Goal: Answer question/provide support: Ask a question

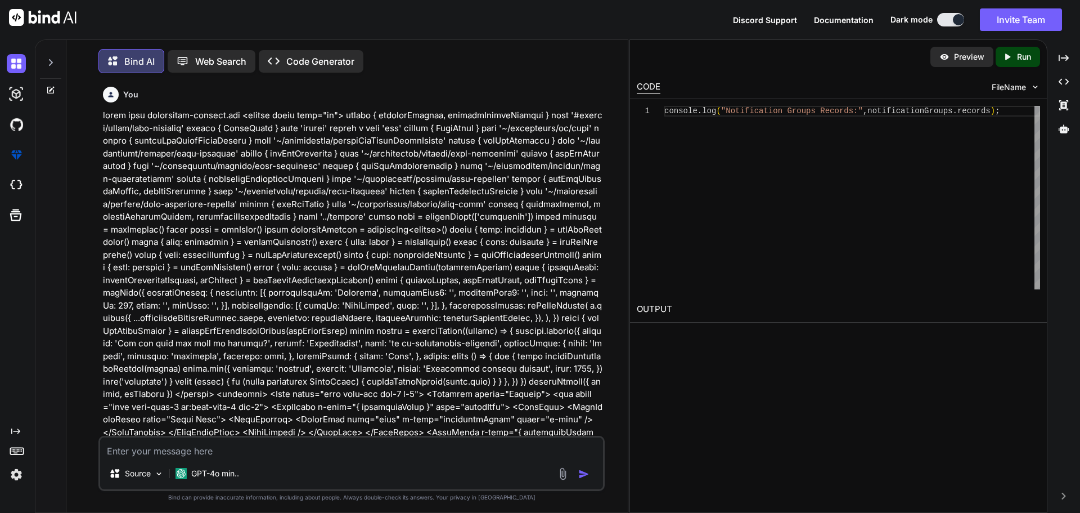
scroll to position [36666, 0]
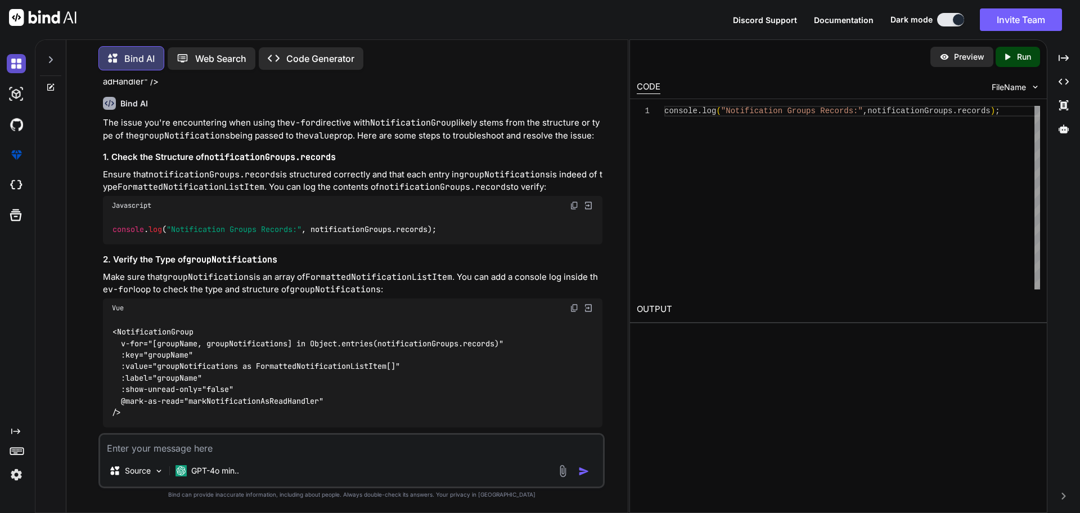
click at [16, 62] on img at bounding box center [16, 63] width 19 height 19
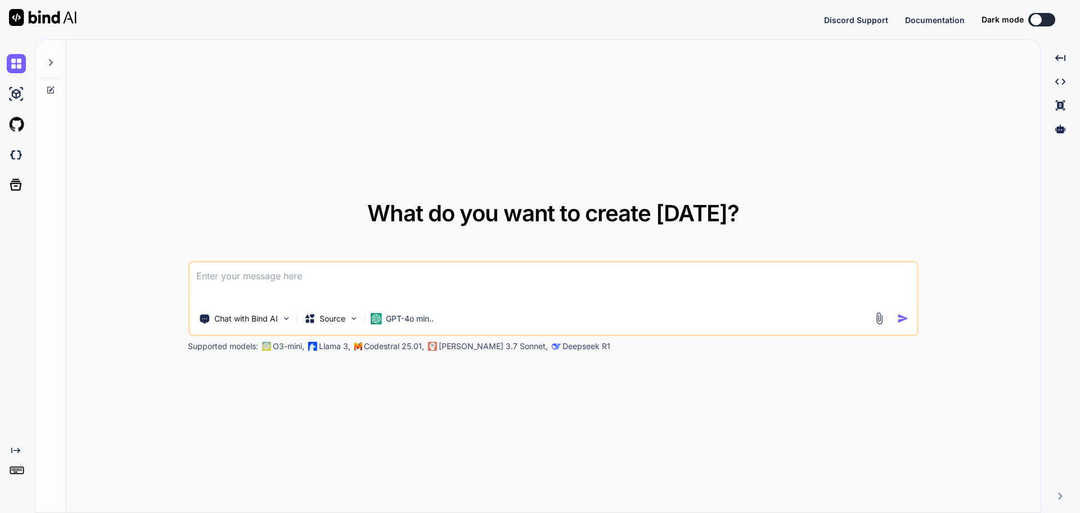
click at [277, 279] on textarea at bounding box center [554, 283] width 728 height 42
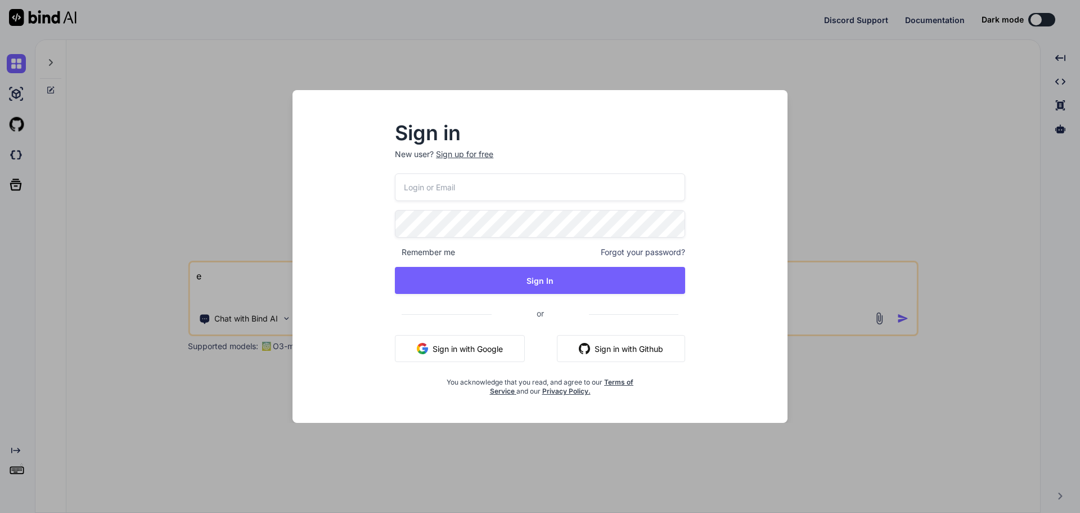
type textarea "e"
type input "[EMAIL_ADDRESS][DOMAIN_NAME]"
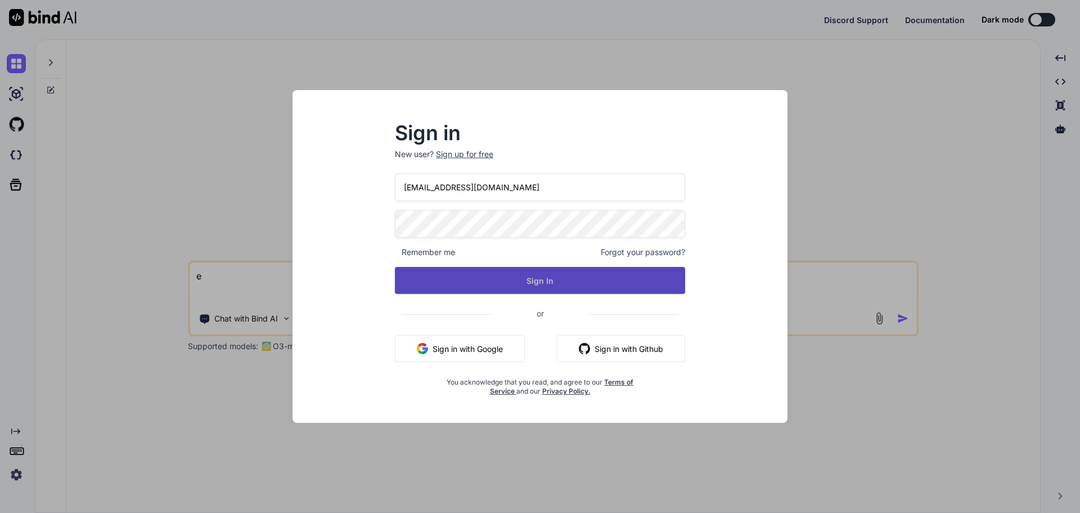
click at [546, 279] on button "Sign In" at bounding box center [540, 280] width 290 height 27
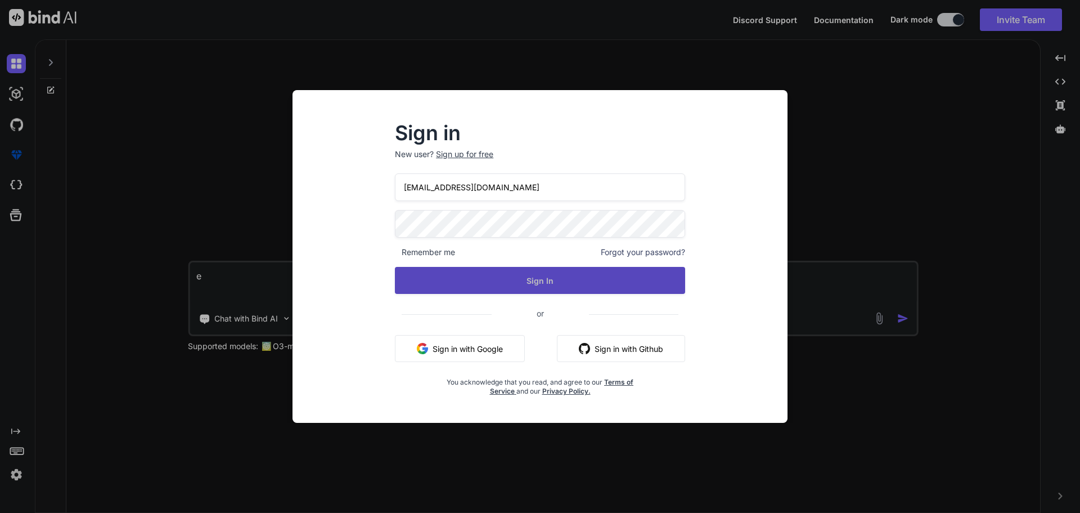
click at [539, 282] on button "Sign In" at bounding box center [540, 280] width 290 height 27
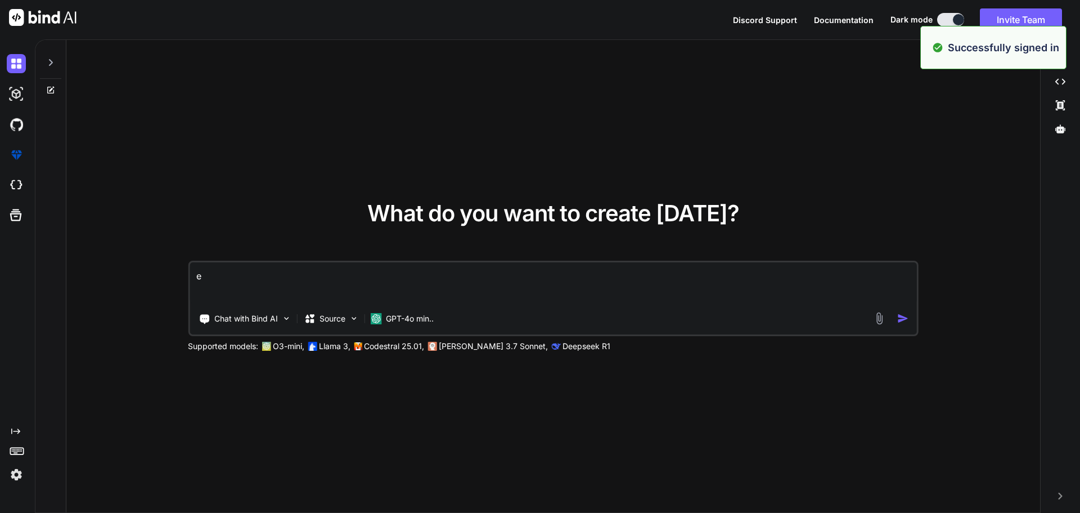
click at [514, 261] on div "e Chat with Bind AI Source GPT-4o min.." at bounding box center [553, 298] width 731 height 75
drag, startPoint x: 207, startPoint y: 276, endPoint x: 187, endPoint y: 272, distance: 19.7
click at [190, 274] on textarea "e" at bounding box center [554, 283] width 728 height 42
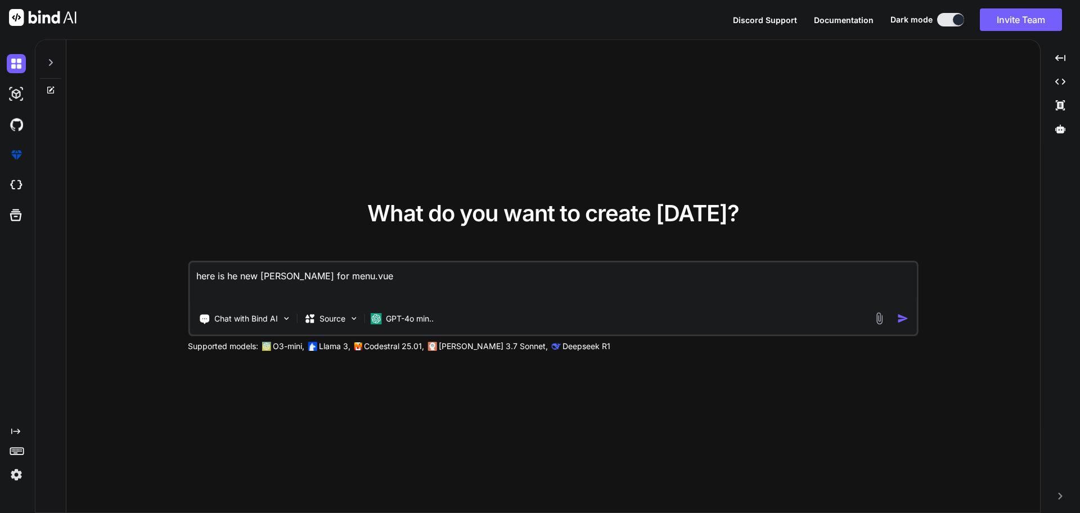
paste textarea "<script lang="ts" setup> import type { Dictionary } from '~/lib/abstractions/ty…"
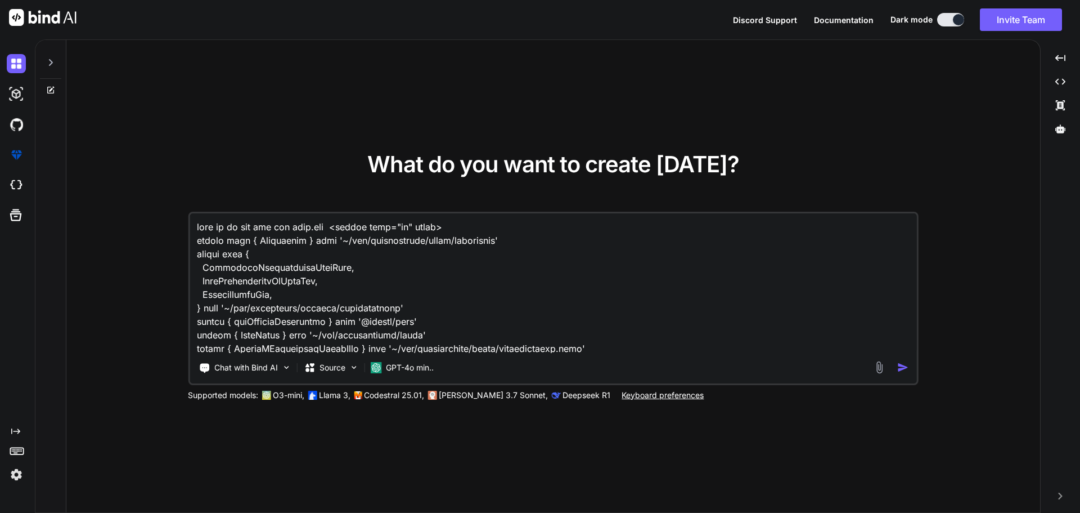
scroll to position [4836, 0]
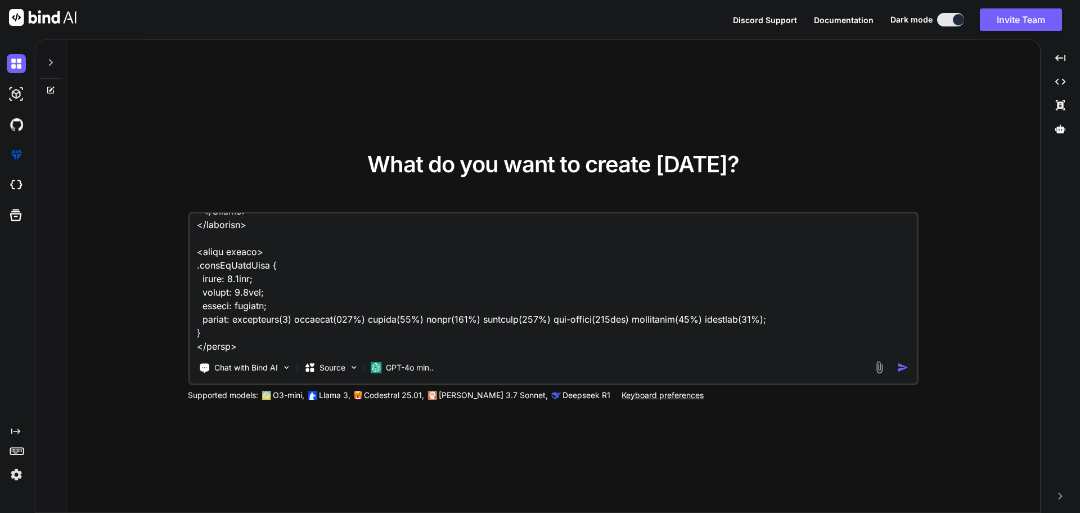
click at [256, 344] on textarea at bounding box center [554, 283] width 728 height 140
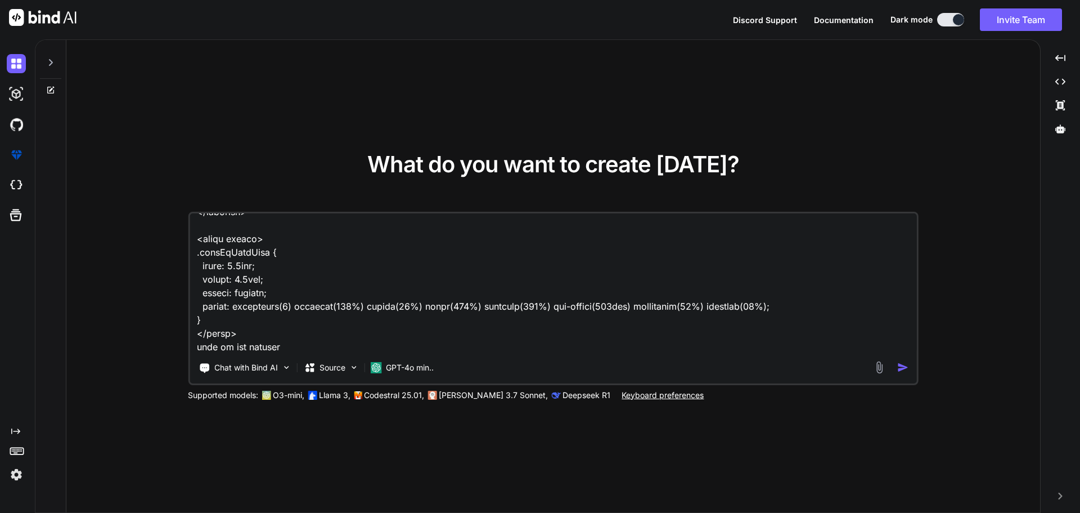
paste textarea "C:\nova\Osiris.Nova.Internal.UI\composables\queries\nova-notifications.ts"
click at [658, 342] on textarea at bounding box center [554, 283] width 728 height 140
paste textarea "import { useMutation, useQuery } from '@tanstack/vue-query' import { UserTypes …"
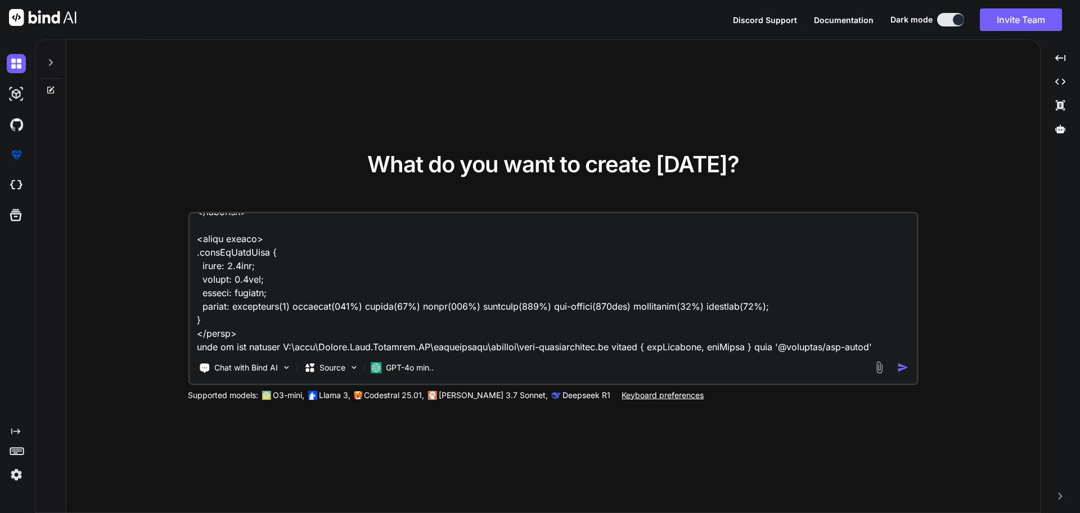
scroll to position [6038, 0]
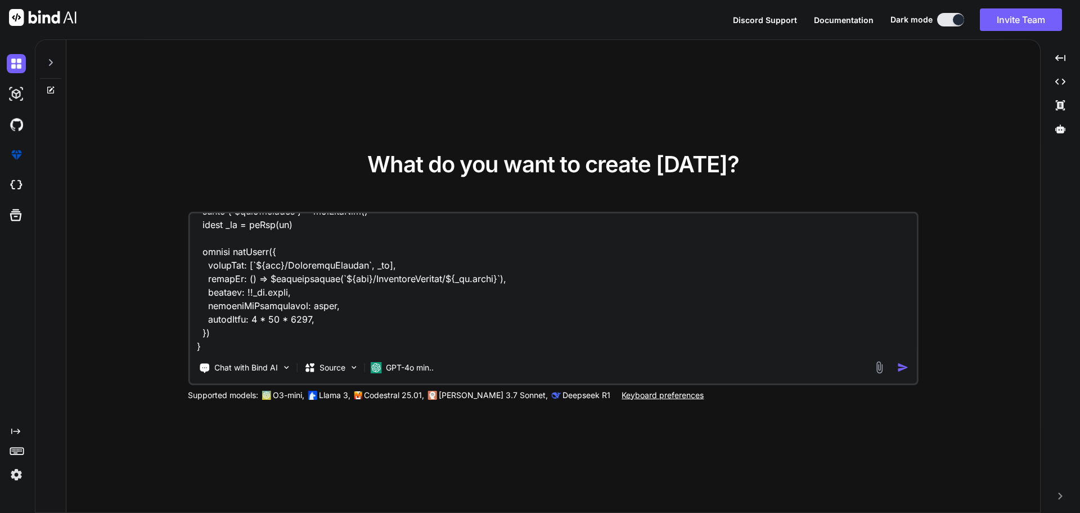
click at [227, 336] on textarea at bounding box center [554, 283] width 728 height 140
paste textarea "C:\nova\Osiris.Nova.Internal.UI\shared\types\nova-notifications.ts"
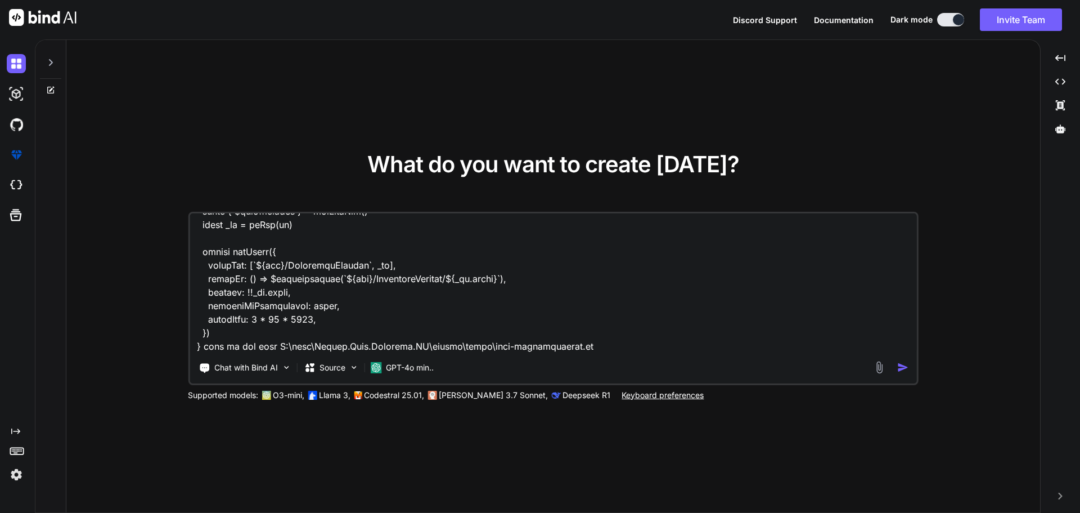
click at [623, 332] on textarea at bounding box center [554, 283] width 728 height 140
paste textarea "import type { ResponseType } from '~/schemas' export type NovaNotifications = R…"
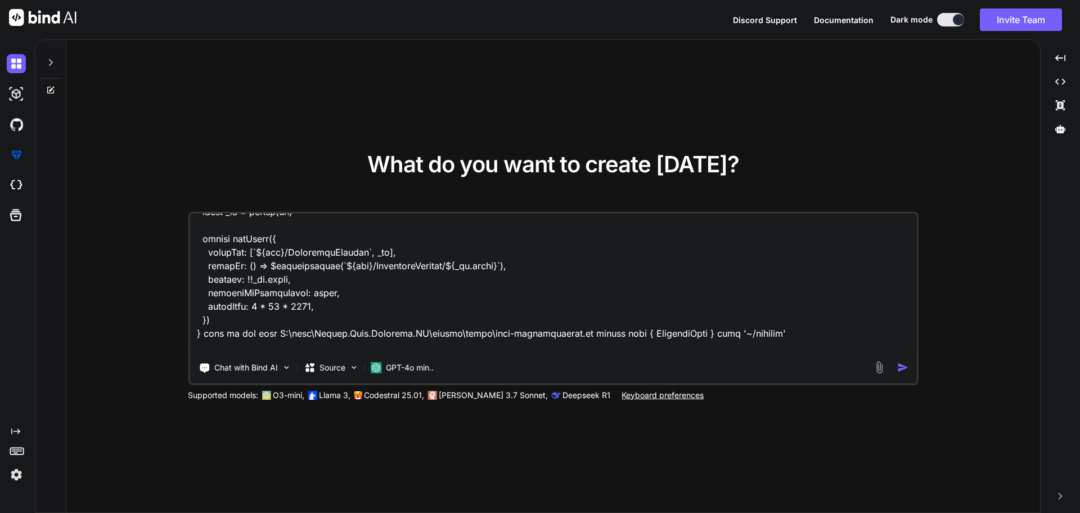
scroll to position [6227, 0]
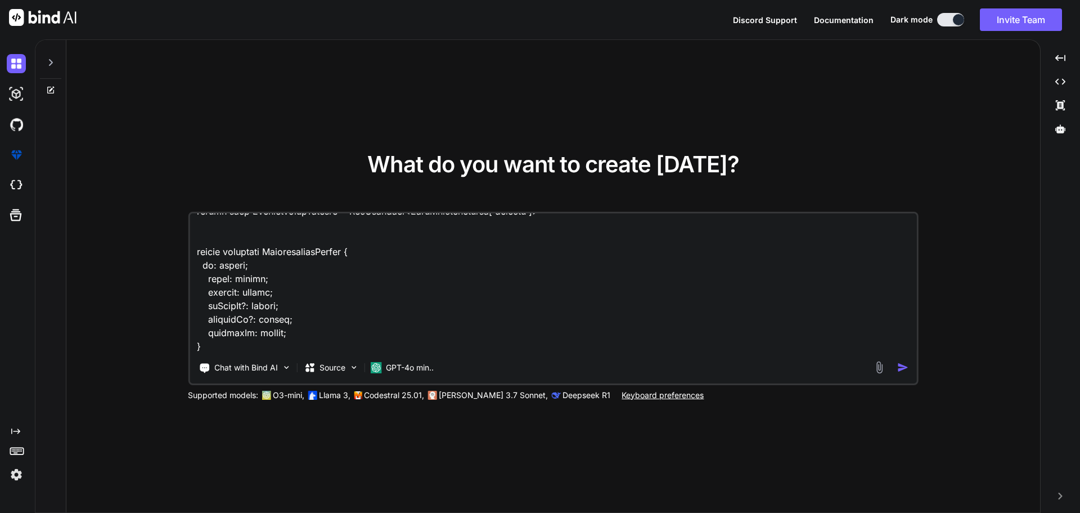
click at [244, 339] on textarea at bounding box center [554, 283] width 728 height 140
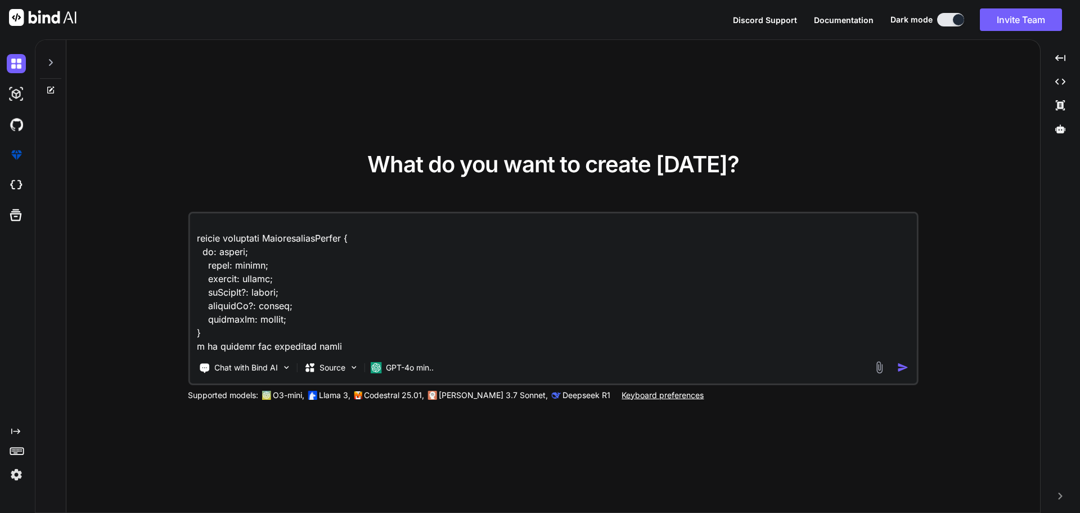
paste textarea "[vue-tsc] 'notificationGroups.value' is possibly 'undefined'. /nova/Osiris.Nova…"
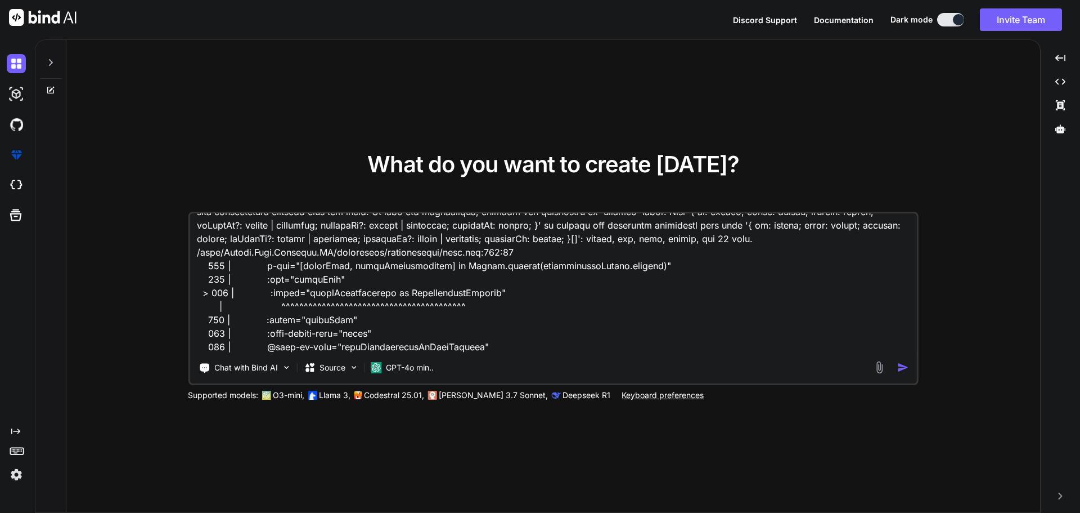
scroll to position [9834, 0]
click at [270, 346] on textarea at bounding box center [554, 283] width 728 height 140
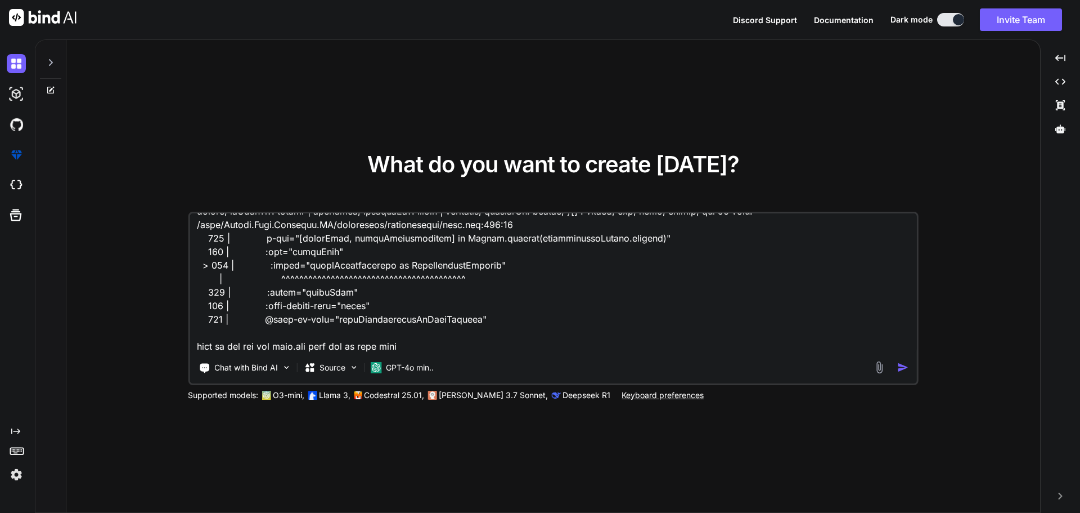
paste textarea "<script lang="ts" setup> import type { Dictionary } from '~/lib/abstractions/ty…"
type textarea "here is he new [PERSON_NAME] for menu.vue <script lang="ts" setup> import type …"
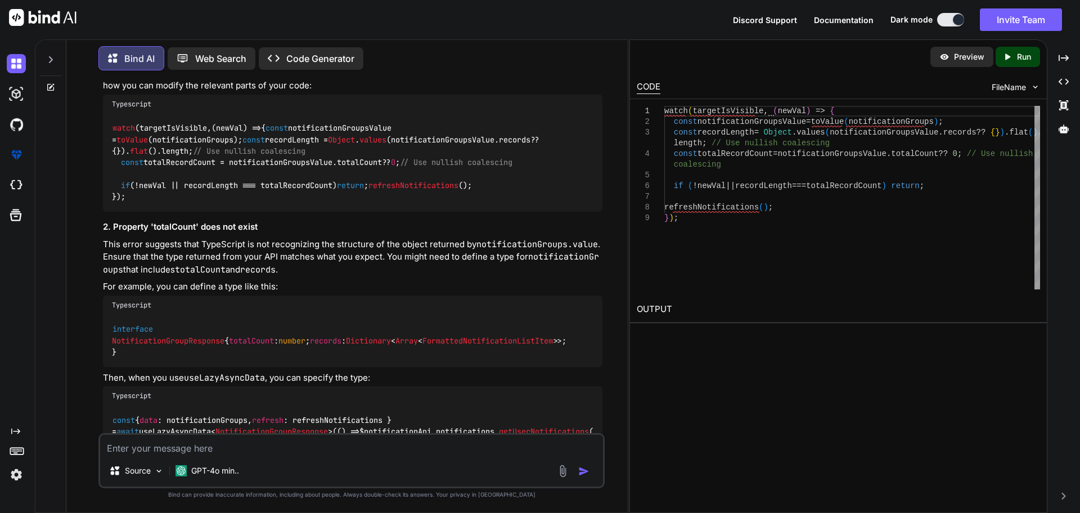
scroll to position [3839, 0]
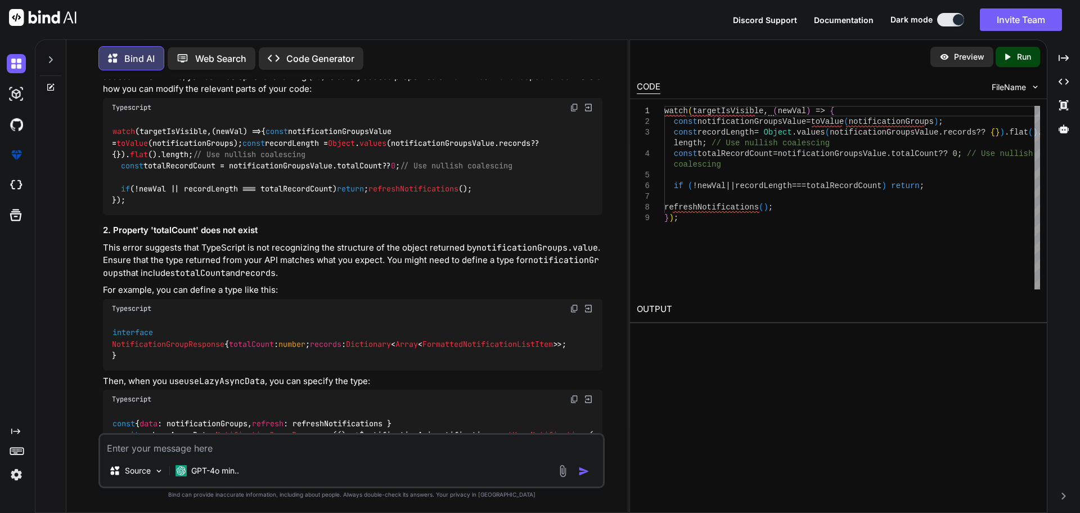
click at [163, 418] on code "const { data : notificationGroups, refresh : refreshNotifications } = await use…" at bounding box center [353, 464] width 482 height 92
copy code "useLazyAsyncData"
click at [220, 440] on textarea at bounding box center [351, 444] width 503 height 20
paste textarea "useLazyAsyncData"
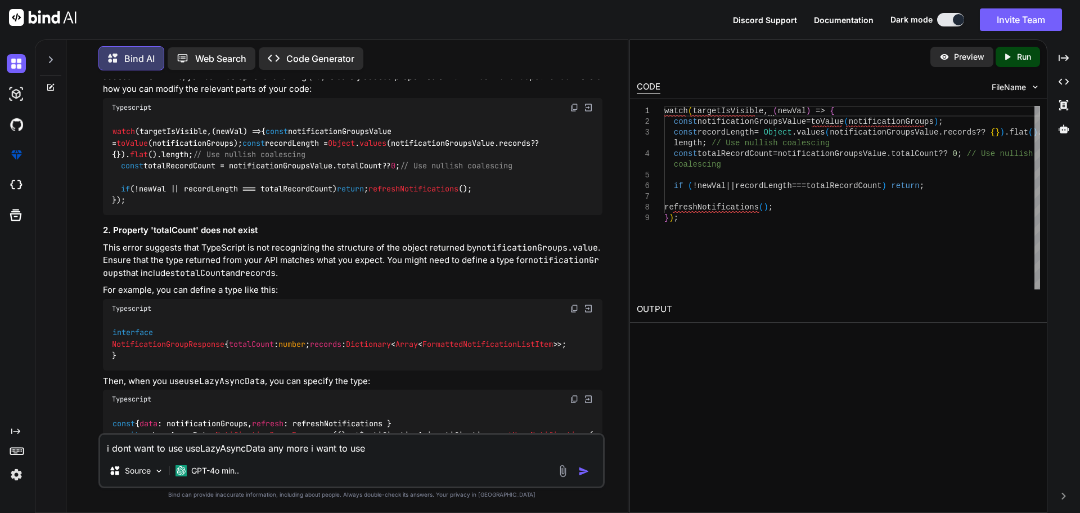
click at [383, 444] on textarea "i dont want to use useLazyAsyncData any more i want to use" at bounding box center [351, 444] width 503 height 20
paste textarea "vue-query hooks"
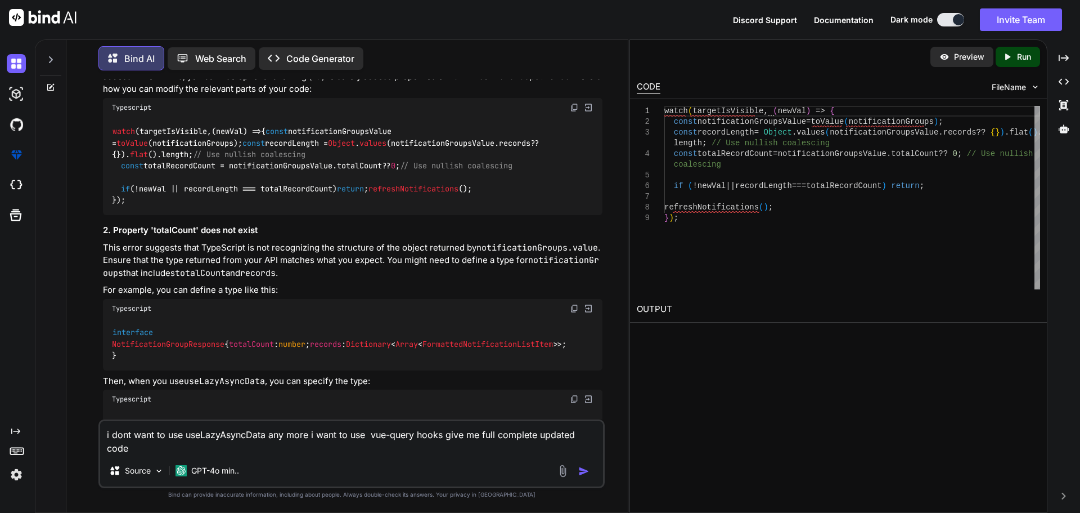
type textarea "i dont want to use useLazyAsyncData any more i want to use vue-query hooks give…"
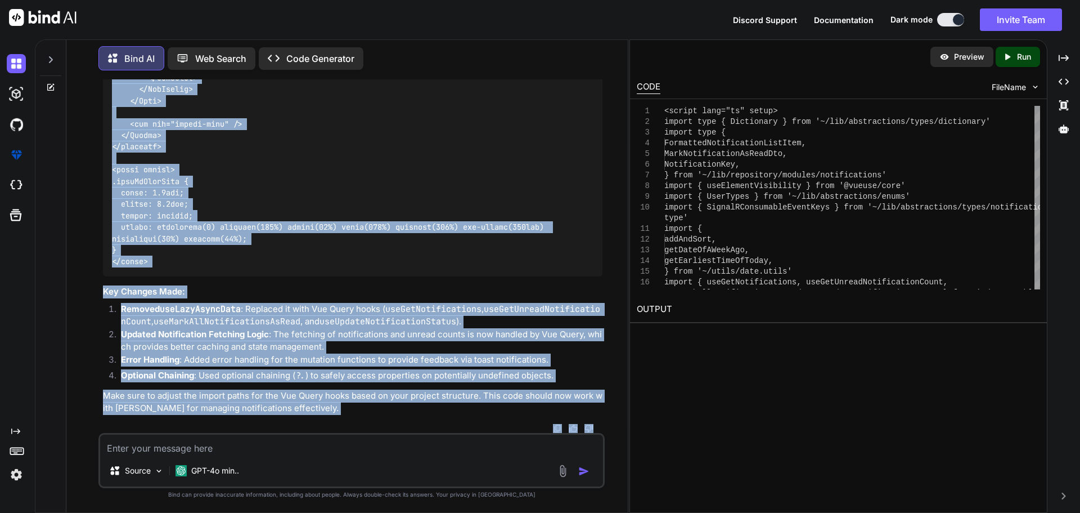
scroll to position [8315, 0]
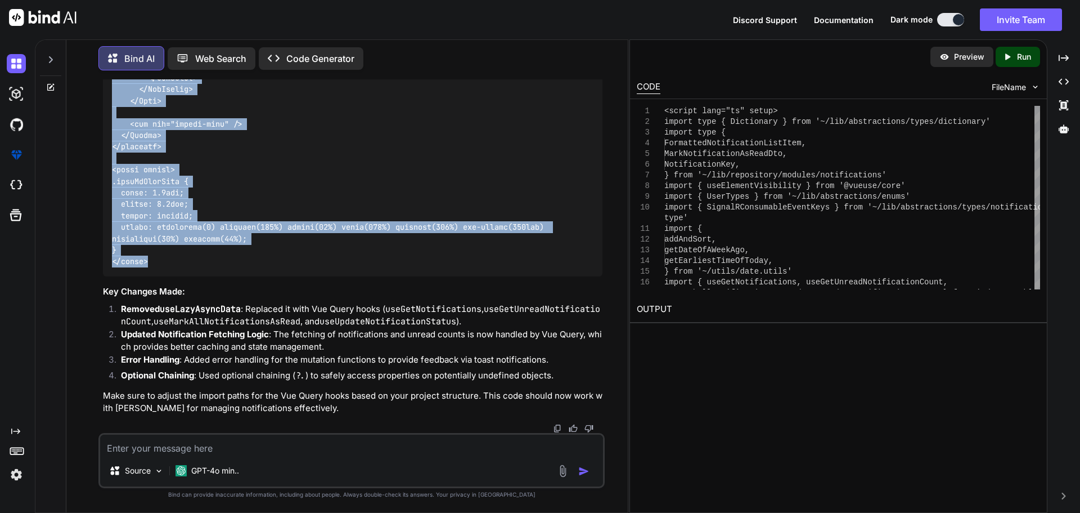
drag, startPoint x: 113, startPoint y: 296, endPoint x: 154, endPoint y: 260, distance: 54.6
copy code "<script lang="ts" setup> import type { Dictionary } from '~/lib/abstractions/ty…"
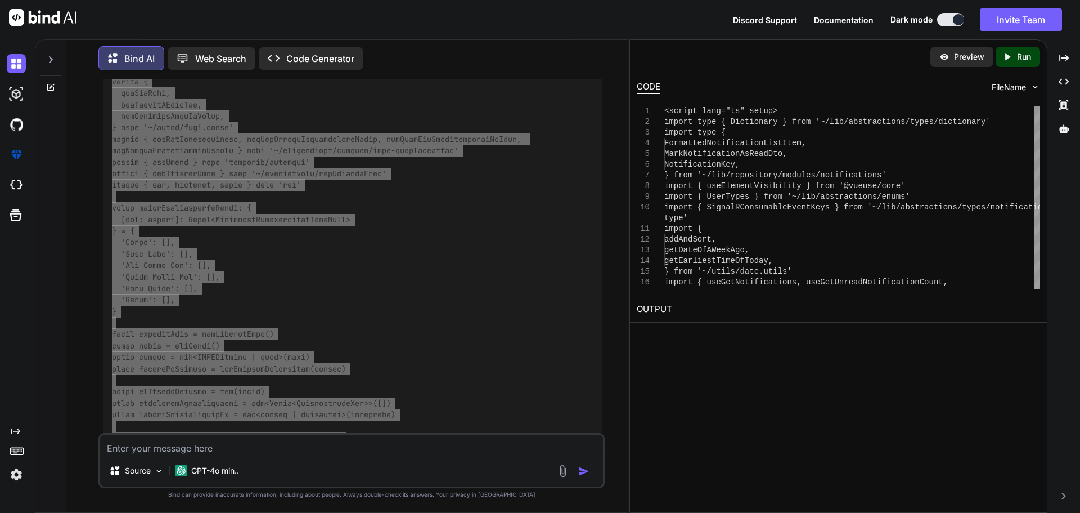
scroll to position [4883, 0]
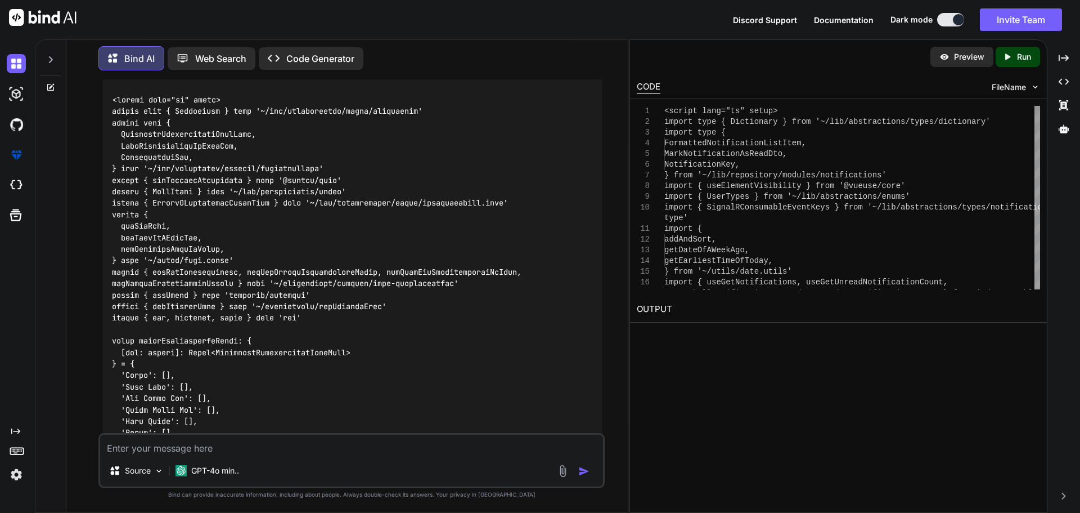
click at [225, 447] on textarea at bounding box center [351, 444] width 503 height 20
paste textarea "[vue-tsc] Argument of type 'ComputedRef<number>' is not assignable to parameter…"
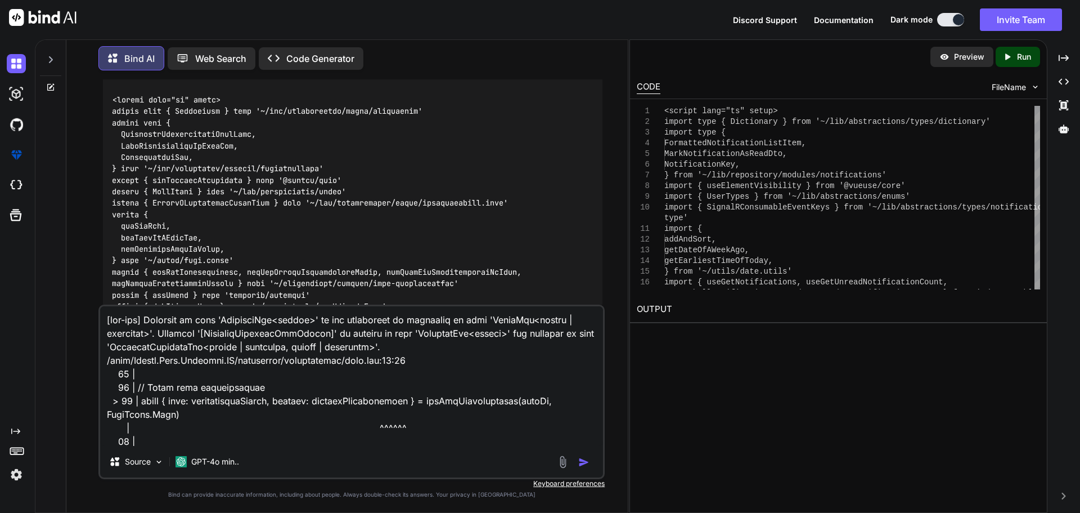
scroll to position [1500, 0]
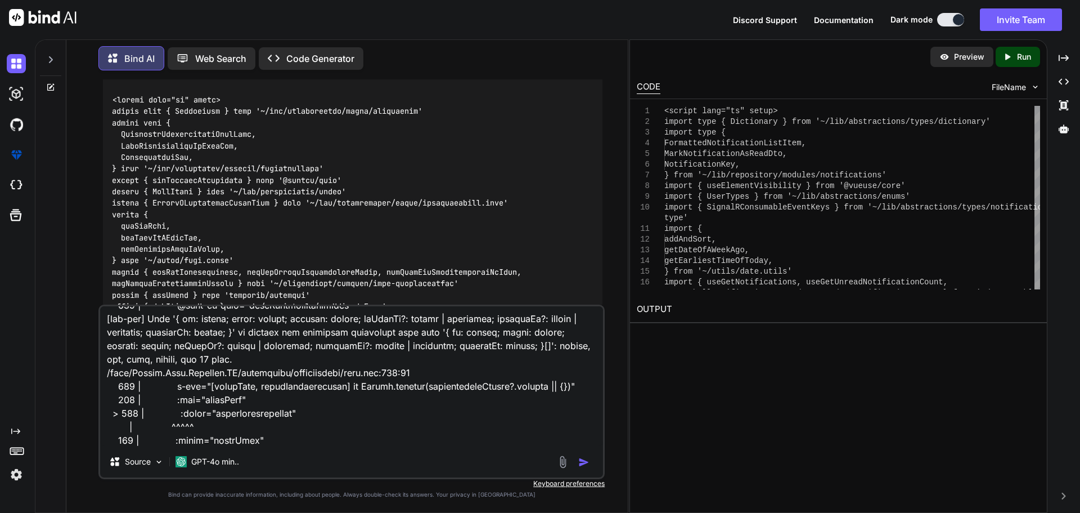
type textarea "[vue-tsc] Argument of type 'ComputedRef<number>' is not assignable to parameter…"
click at [587, 463] on img "button" at bounding box center [583, 461] width 11 height 11
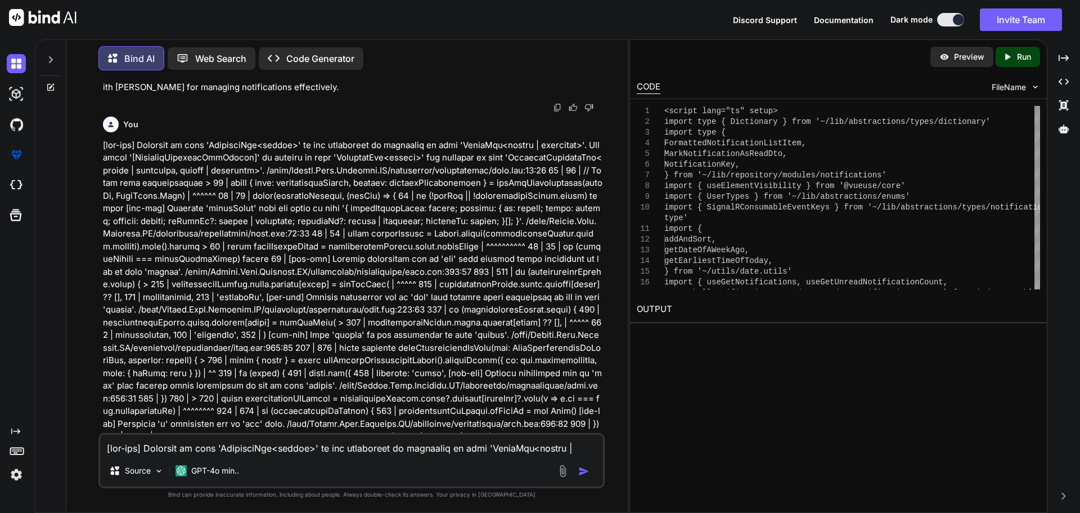
scroll to position [8668, 0]
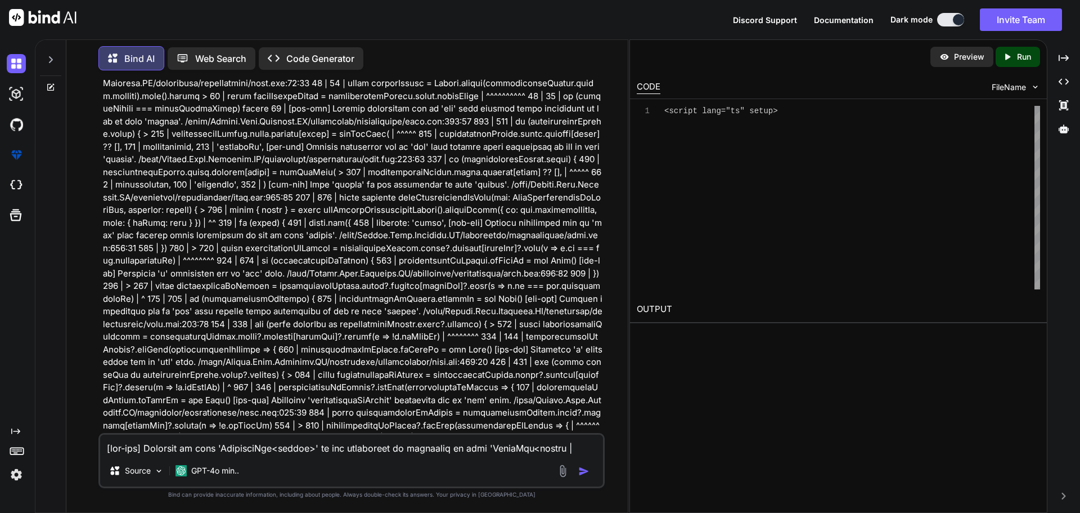
click at [219, 454] on div "Source GPT-4o min.." at bounding box center [351, 460] width 506 height 55
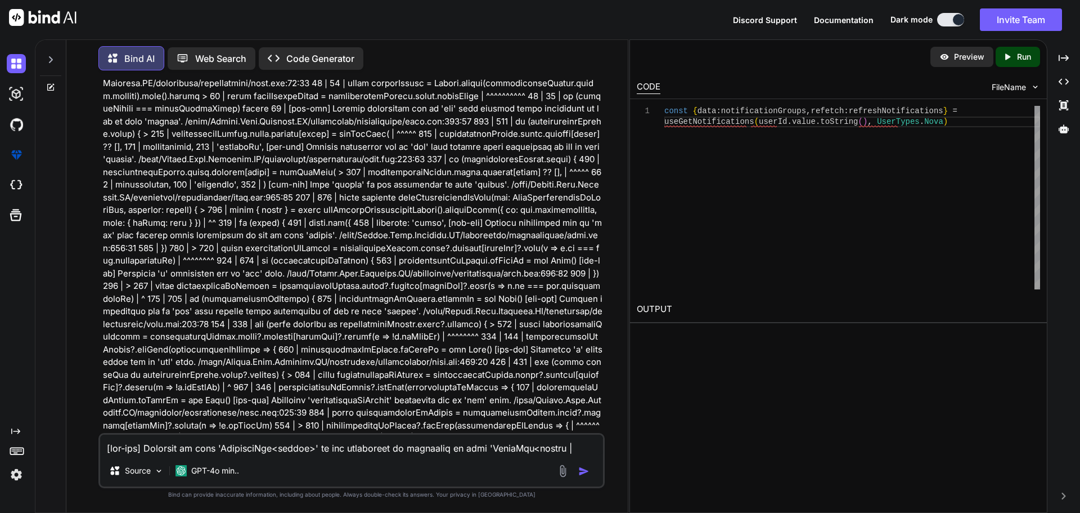
click at [216, 450] on textarea at bounding box center [351, 444] width 503 height 20
paste textarea
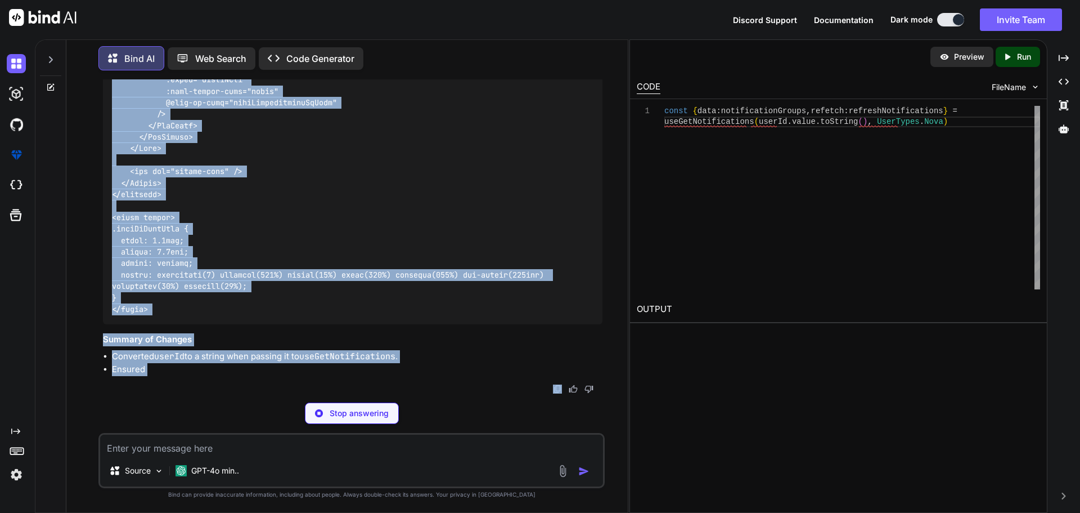
scroll to position [18284, 0]
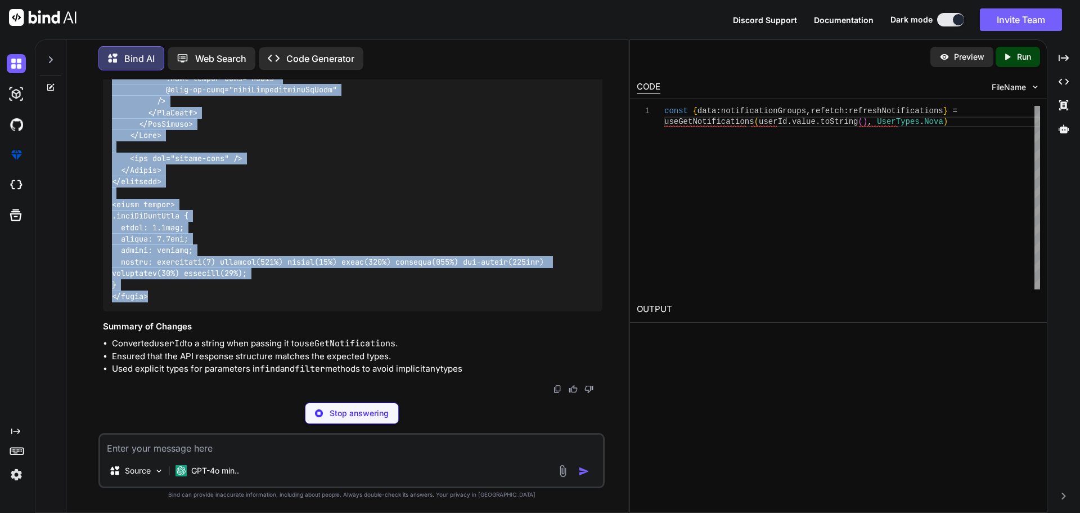
drag, startPoint x: 113, startPoint y: 134, endPoint x: 159, endPoint y: 314, distance: 185.2
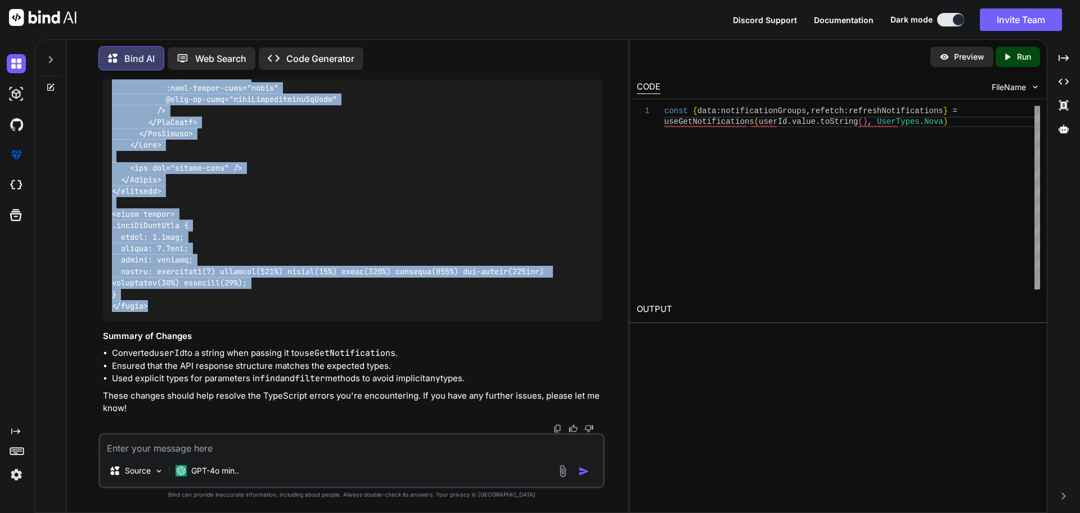
copy code "<script lang="ts" setup> import type { Dictionary } from '~/lib/abstractions/ty…"
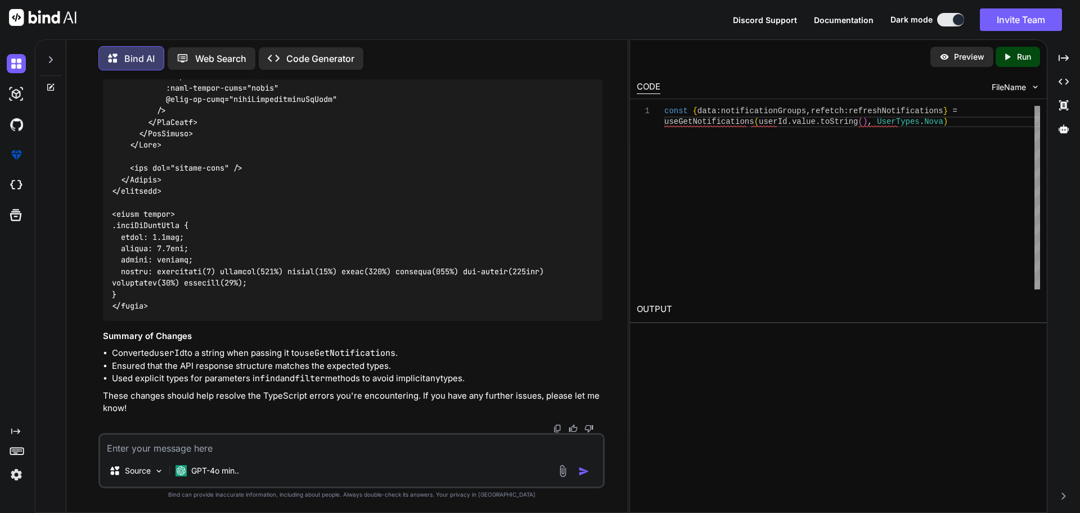
click at [285, 447] on textarea at bounding box center [351, 444] width 503 height 20
type textarea "s"
click at [362, 446] on textarea "give me all file update since mymenu.vue still gives me" at bounding box center [351, 444] width 503 height 20
paste textarea "[vue-tsc] Argument of type 'UserTypes.Nova' is not assignable to parameter of t…"
type textarea "give me all file update since mymenu.vue still gives me [vue-tsc] Argument of t…"
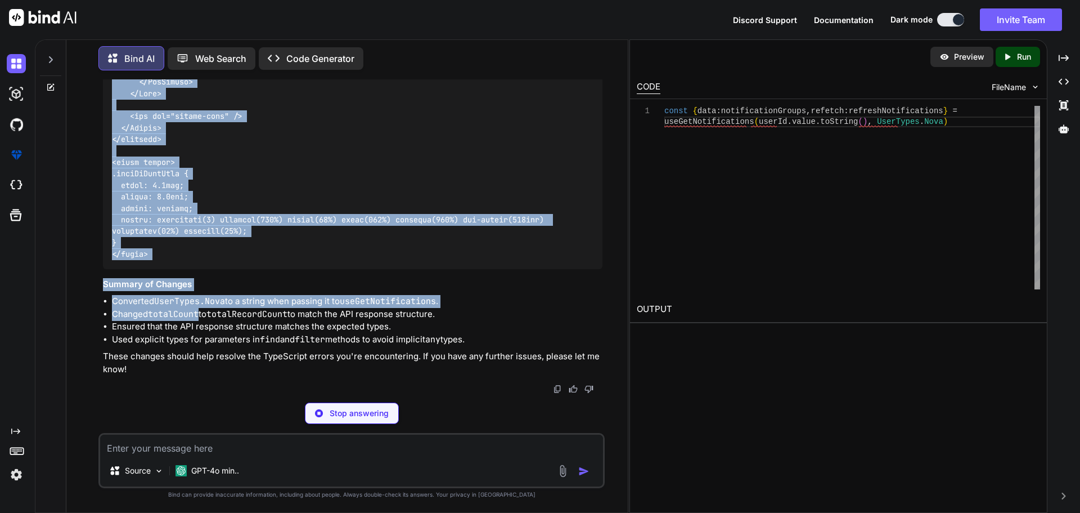
scroll to position [22707, 0]
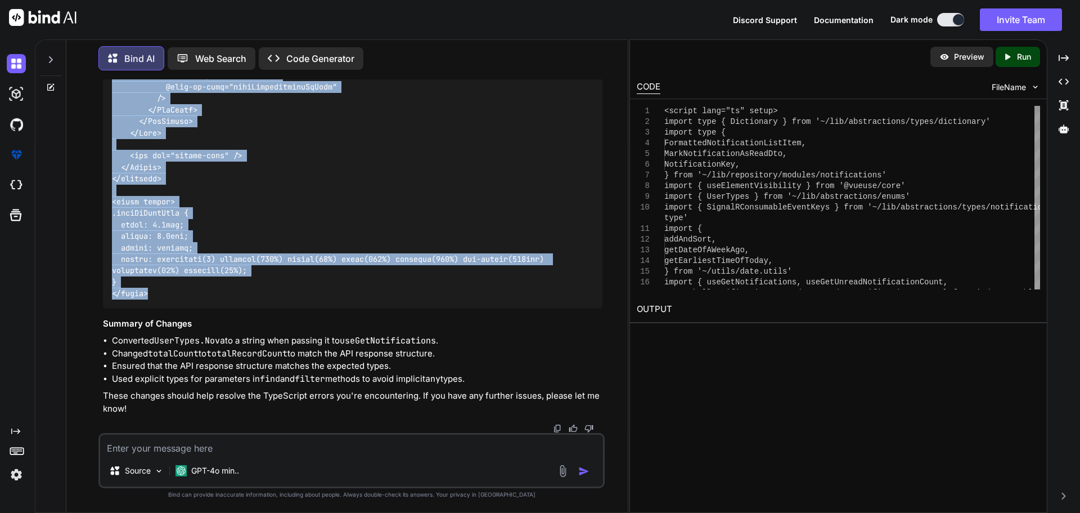
drag, startPoint x: 114, startPoint y: 309, endPoint x: 201, endPoint y: 296, distance: 88.8
copy code "<script lang="ts" setup> import type { Dictionary } from '~/lib/abstractions/ty…"
